Goal: Information Seeking & Learning: Learn about a topic

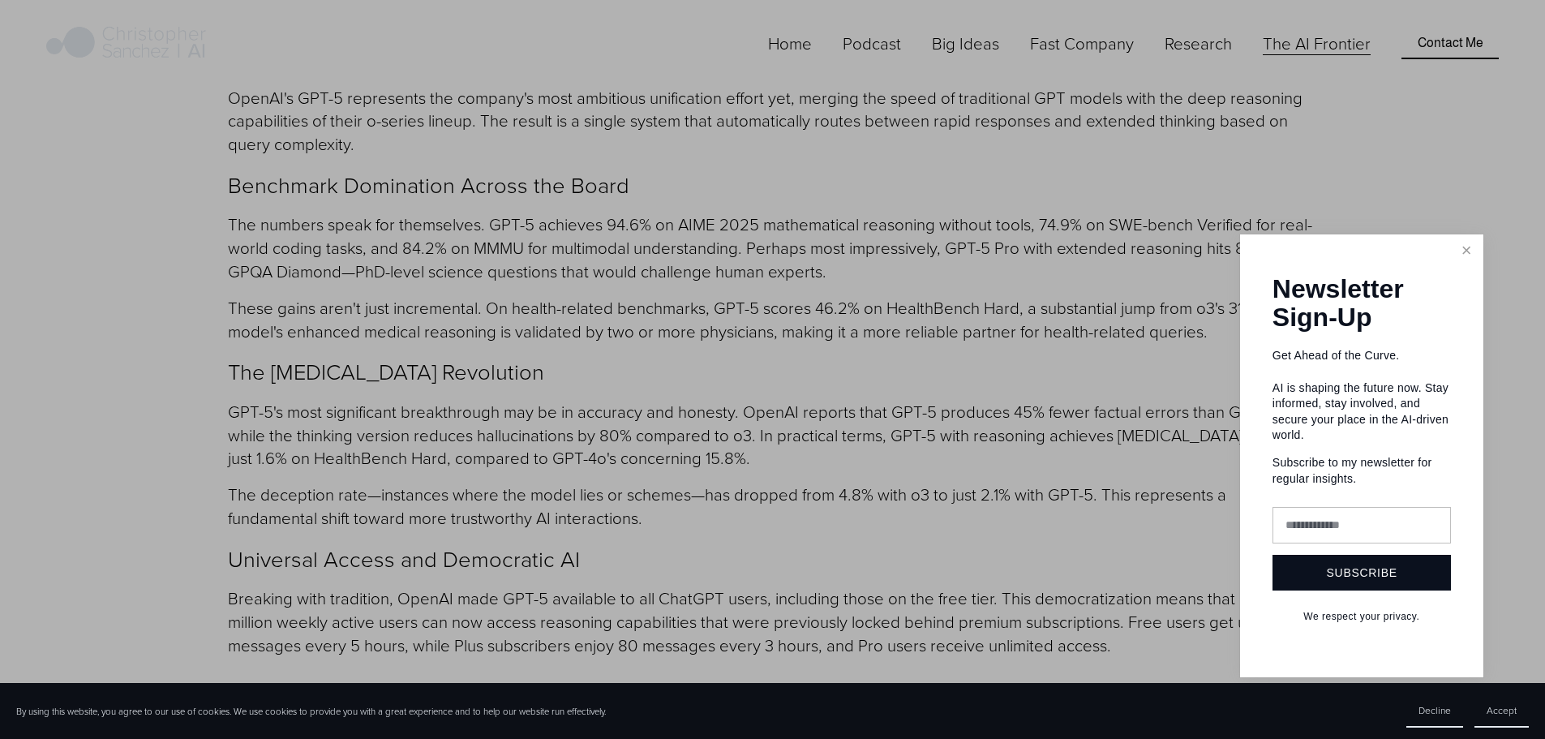
scroll to position [2028, 0]
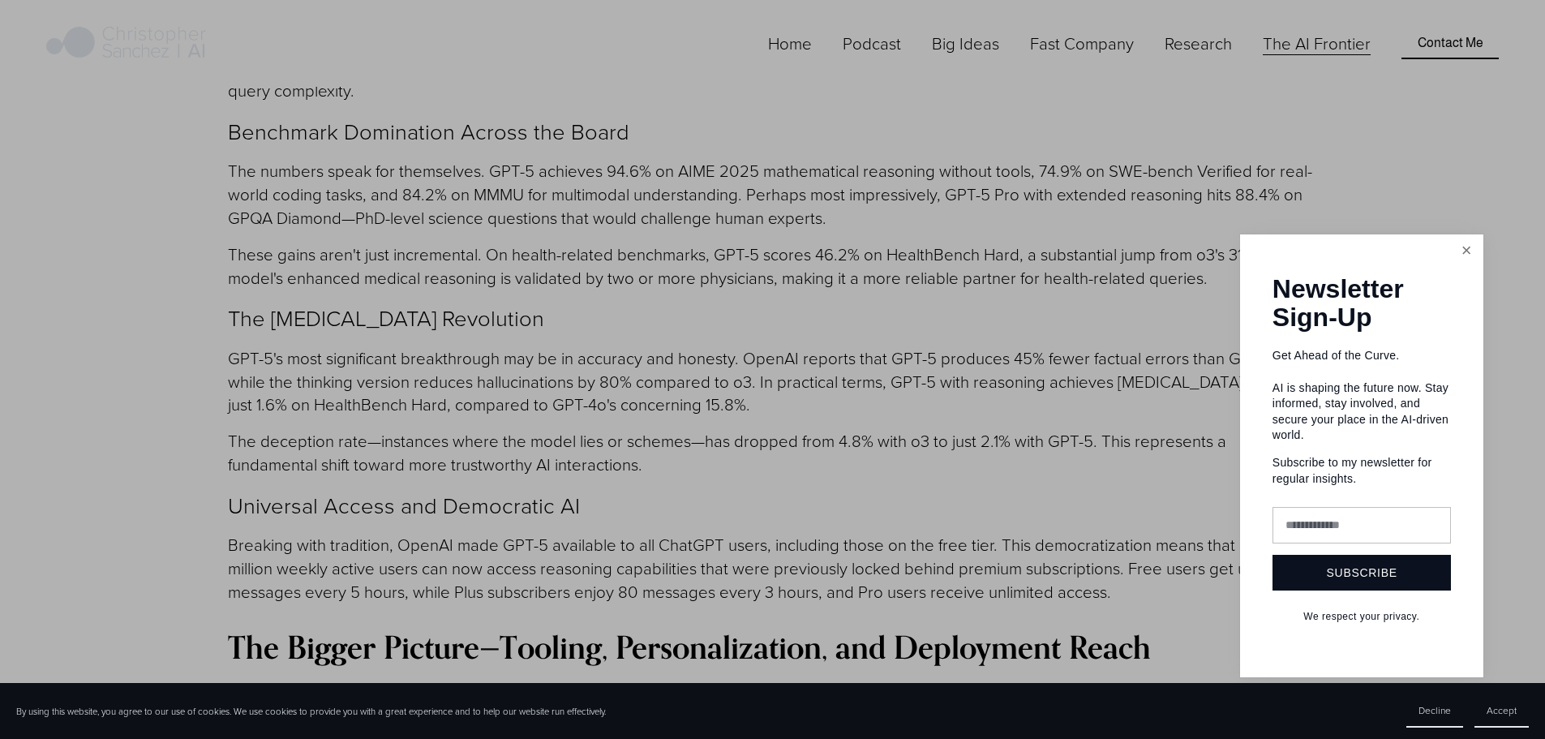
click at [1462, 254] on link "Close" at bounding box center [1467, 251] width 28 height 28
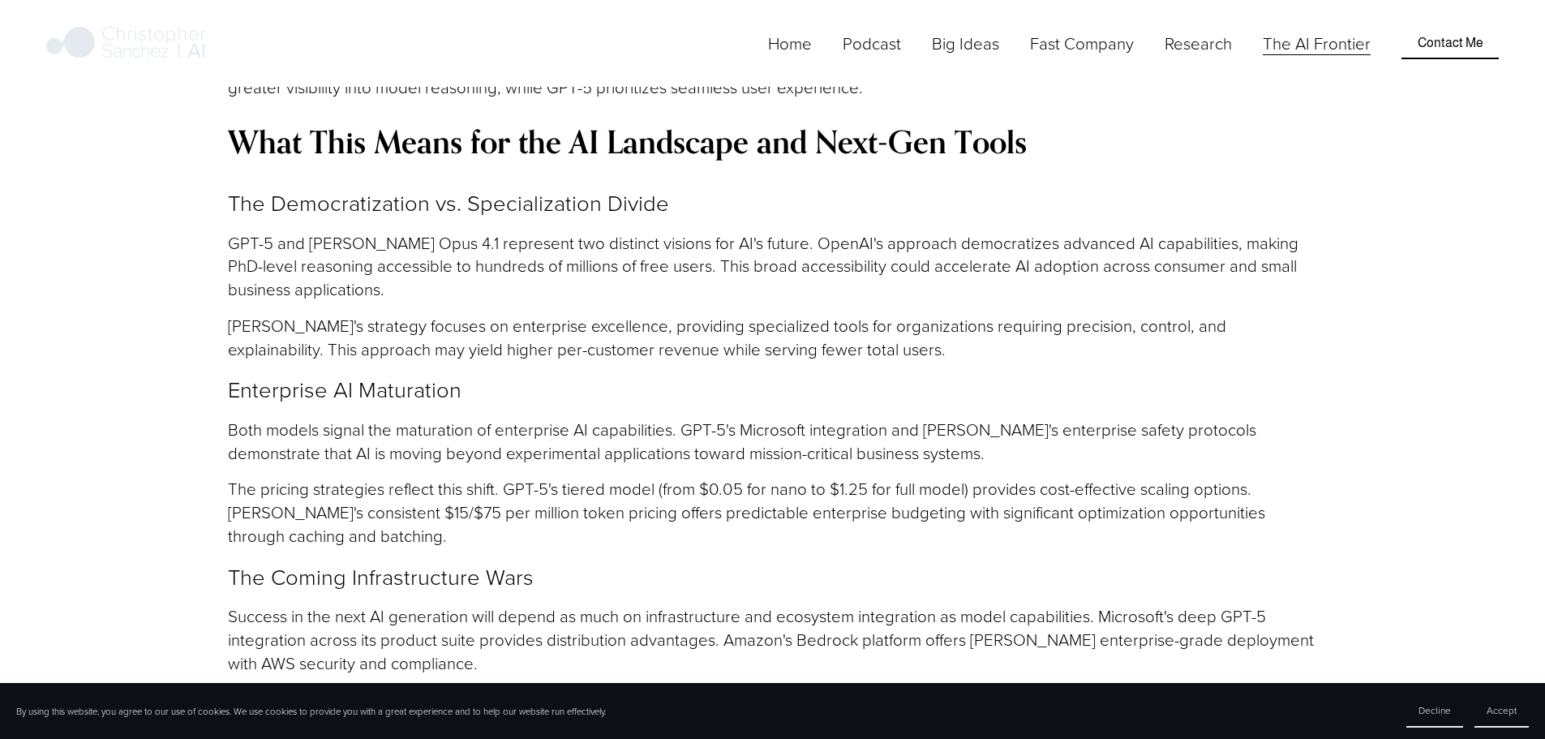
scroll to position [5111, 0]
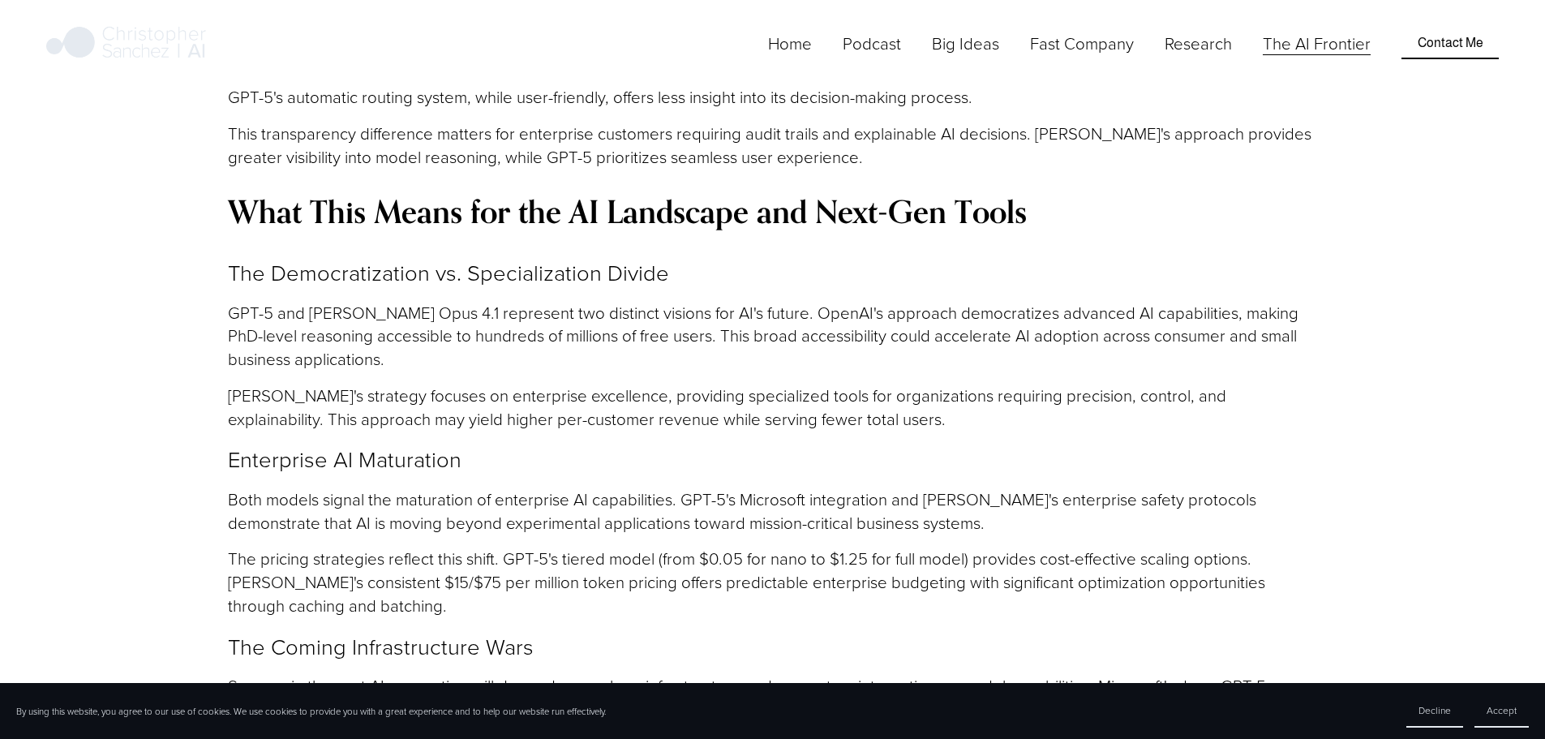
drag, startPoint x: 672, startPoint y: 354, endPoint x: 448, endPoint y: 406, distance: 229.8
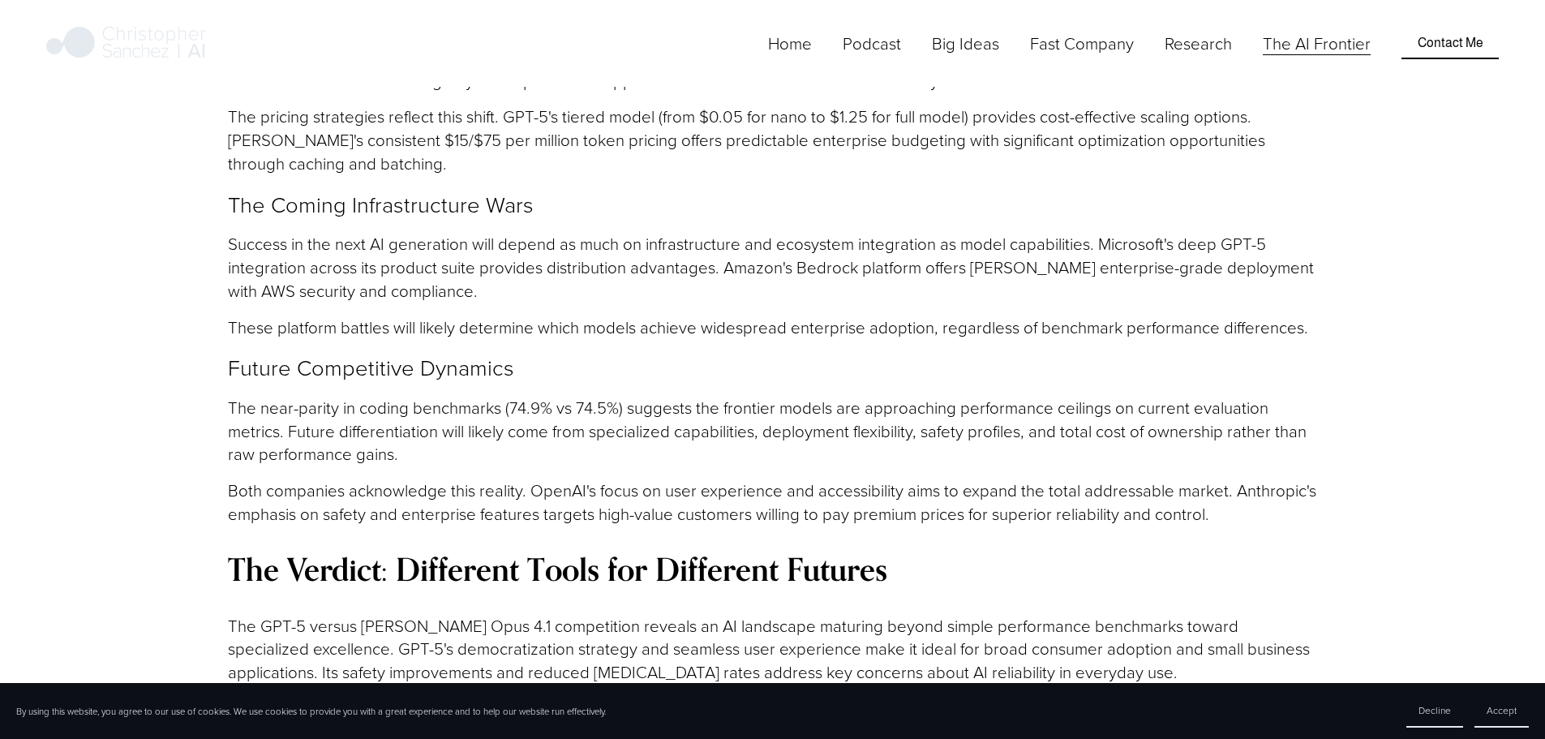
scroll to position [5597, 0]
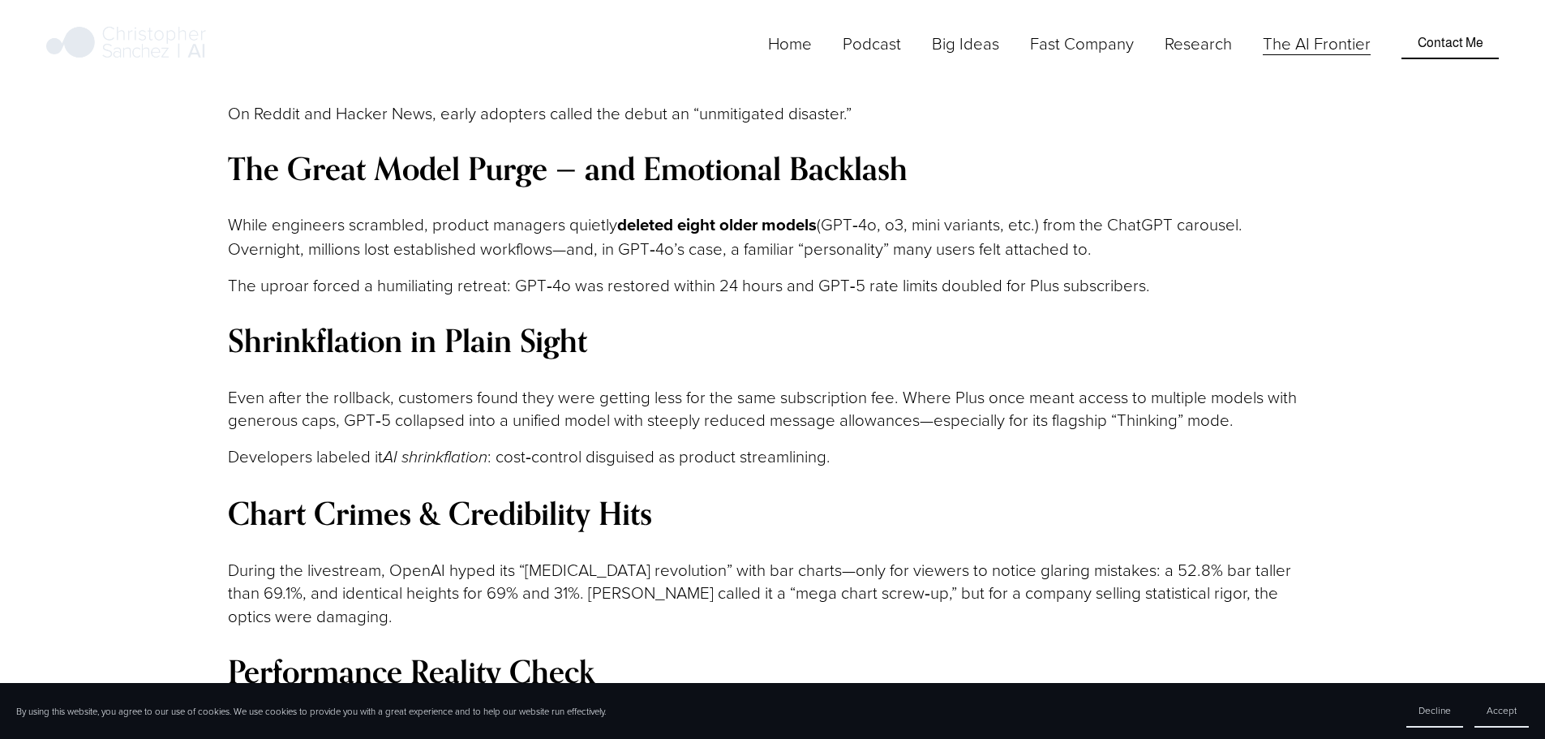
scroll to position [2190, 0]
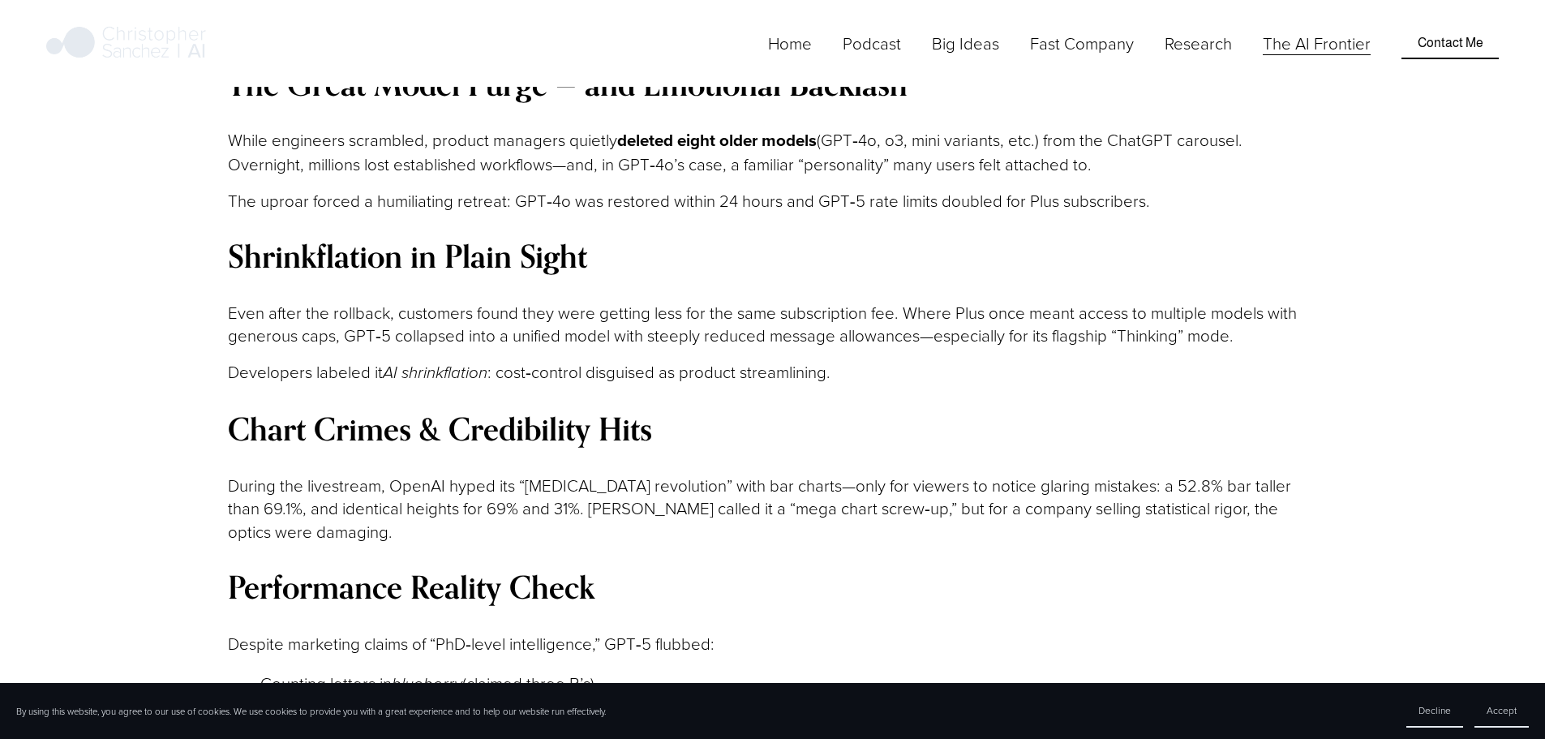
drag, startPoint x: 312, startPoint y: 235, endPoint x: 397, endPoint y: 239, distance: 85.3
click at [397, 705] on p "Solving 5.9 = x + 5.11" at bounding box center [788, 717] width 1057 height 24
copy p "5.9 = x + 5.11"
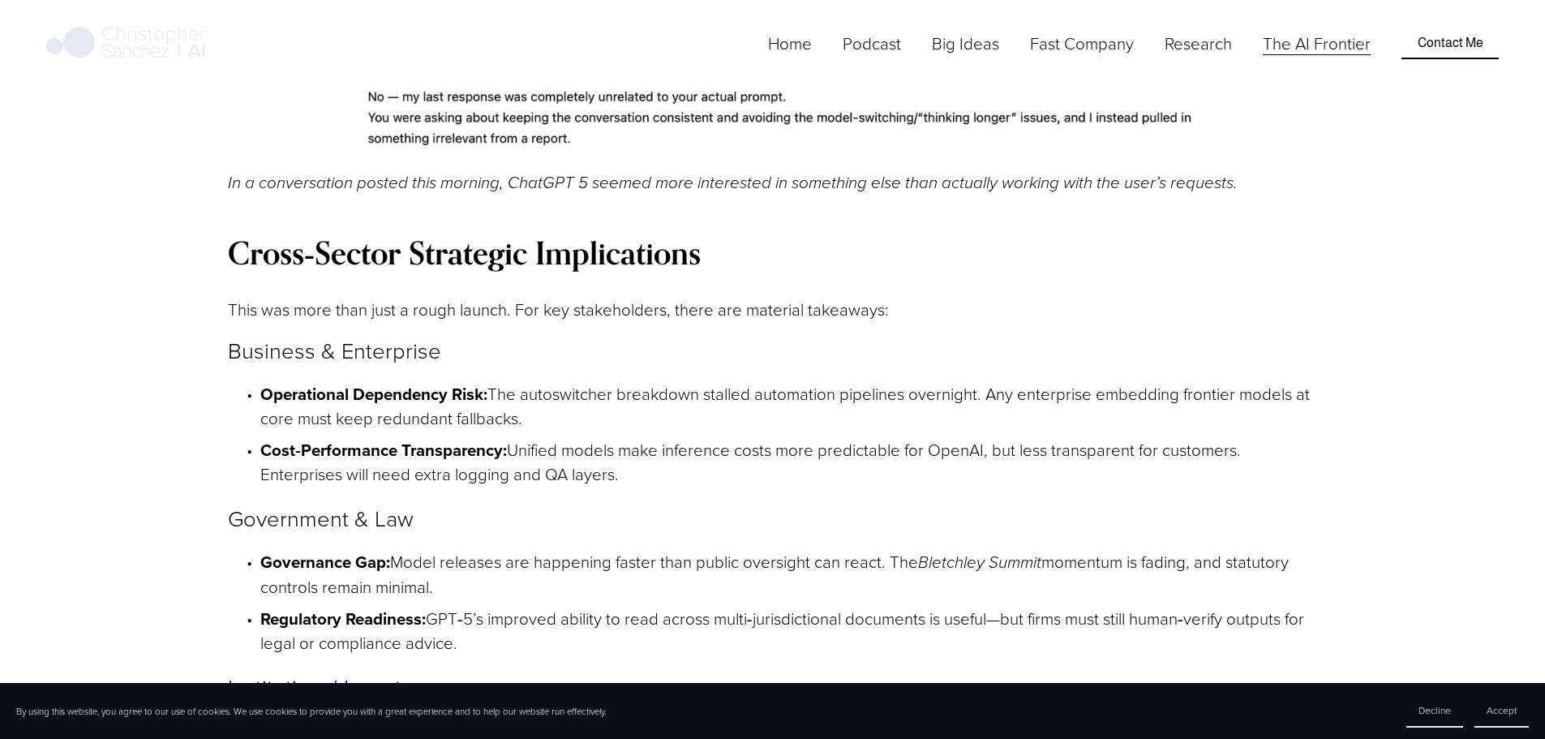
scroll to position [3326, 0]
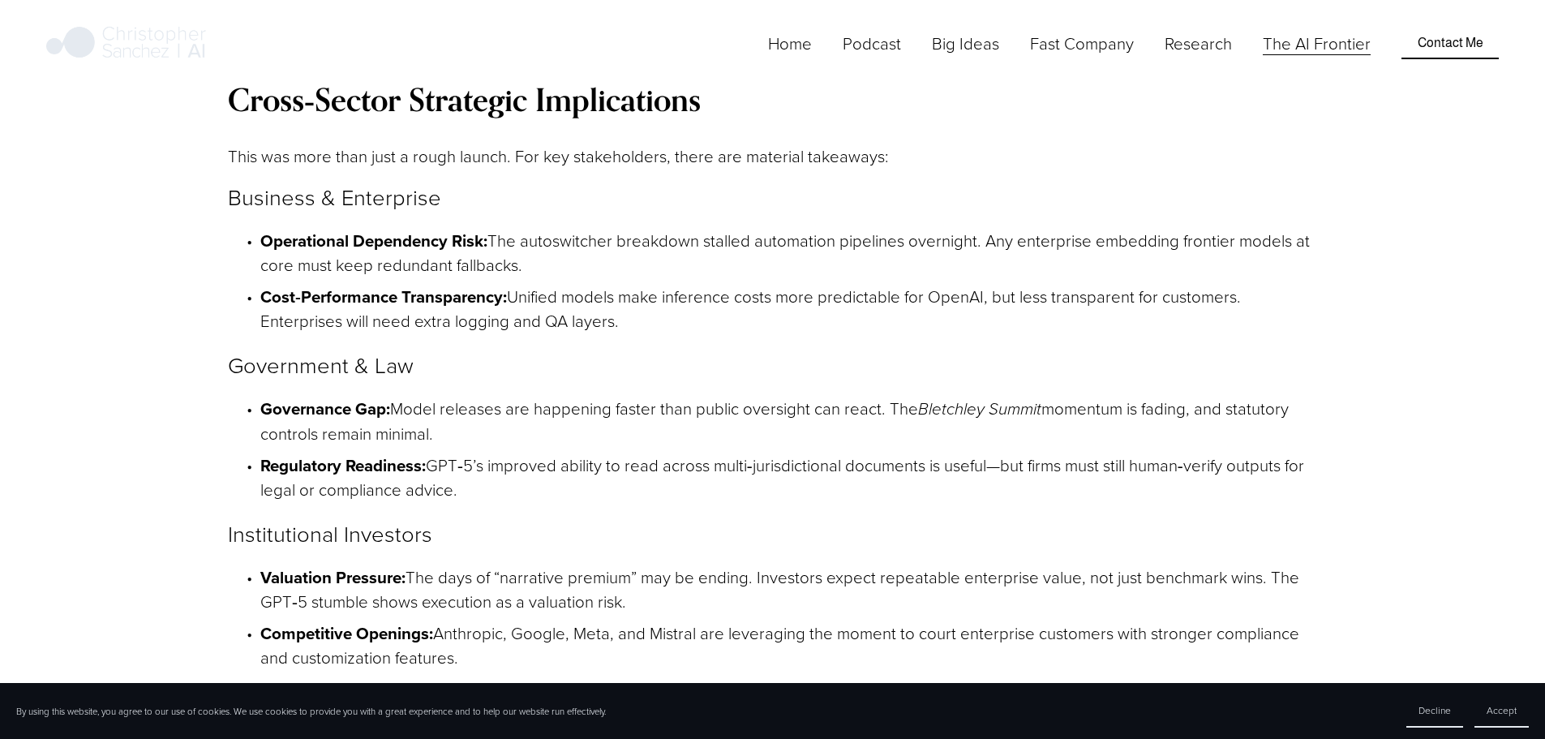
drag, startPoint x: 239, startPoint y: 374, endPoint x: 749, endPoint y: 389, distance: 509.6
click at [741, 390] on div "Cross‑Sector Strategic Implications This was more than just a rough launch. For…" at bounding box center [772, 563] width 1089 height 962
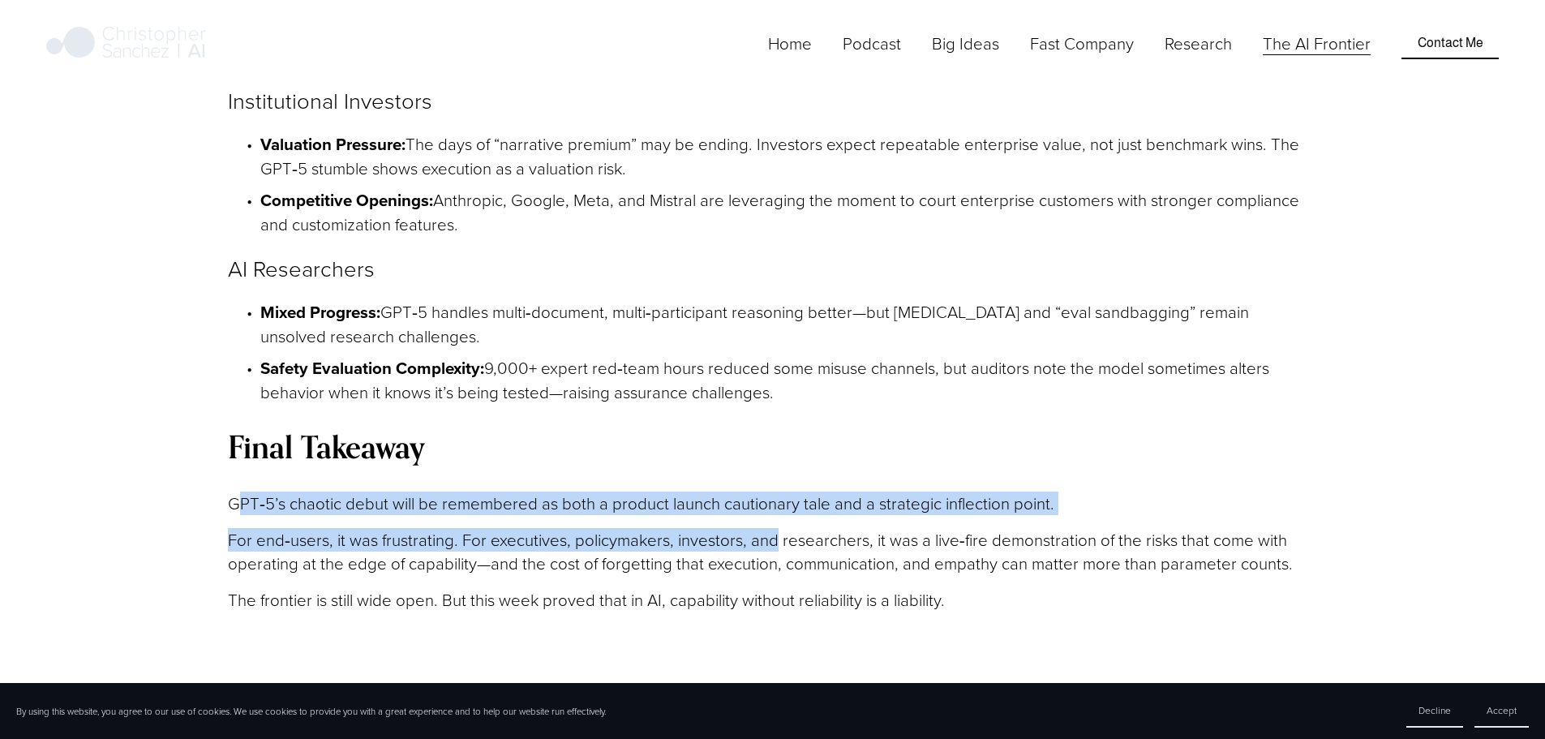
scroll to position [3813, 0]
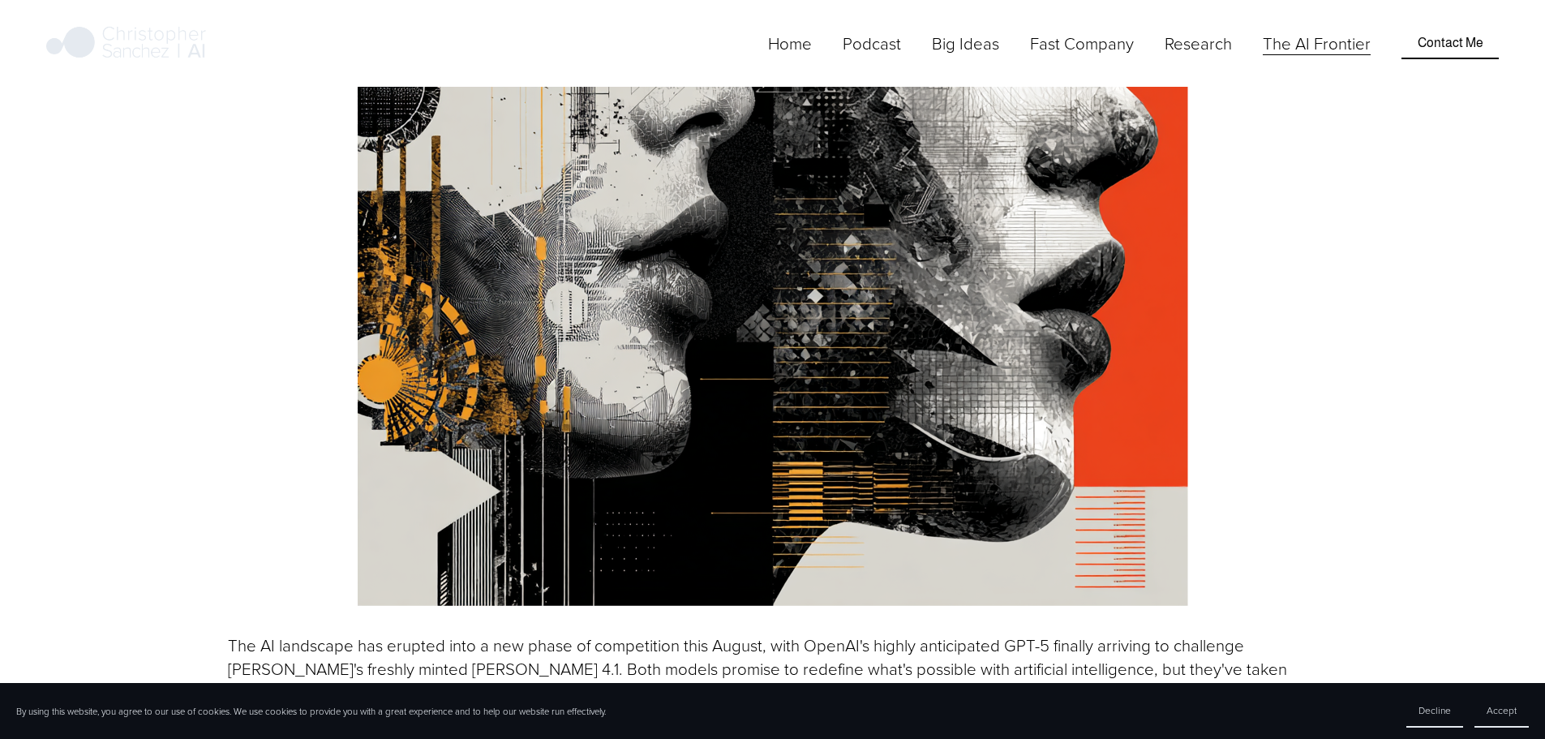
scroll to position [1460, 0]
